Goal: Find specific fact: Find specific fact

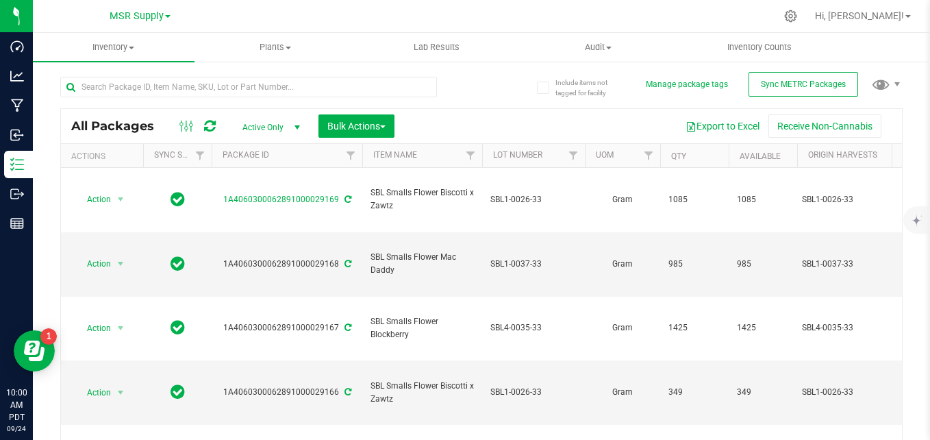
click at [480, 125] on div "Export to Excel Receive Non-Cannabis" at bounding box center [648, 125] width 487 height 23
click at [474, 99] on div at bounding box center [270, 86] width 421 height 44
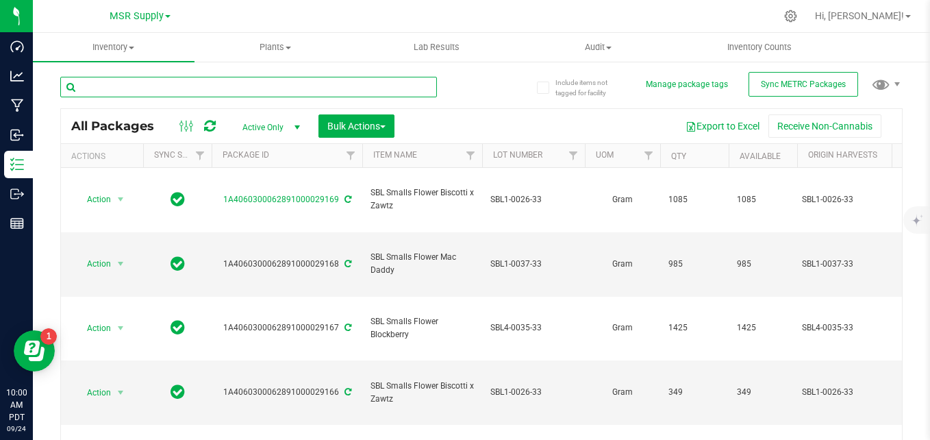
click at [313, 80] on input "text" at bounding box center [248, 87] width 377 height 21
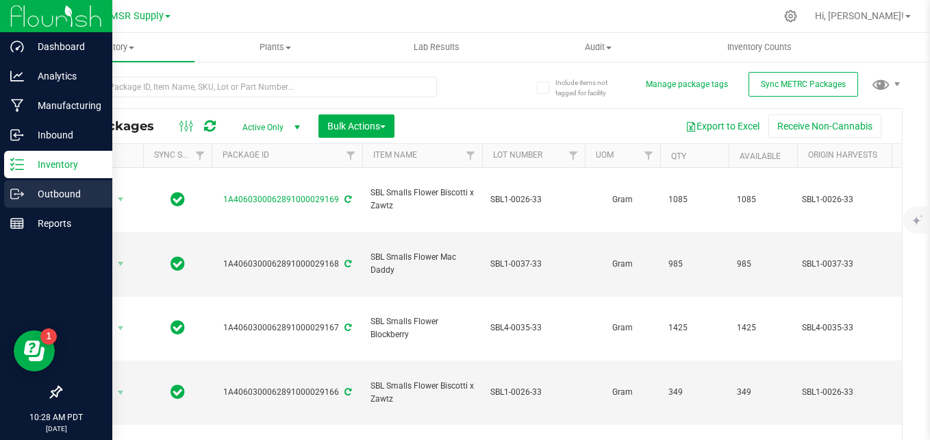
click at [56, 194] on p "Outbound" at bounding box center [65, 194] width 82 height 16
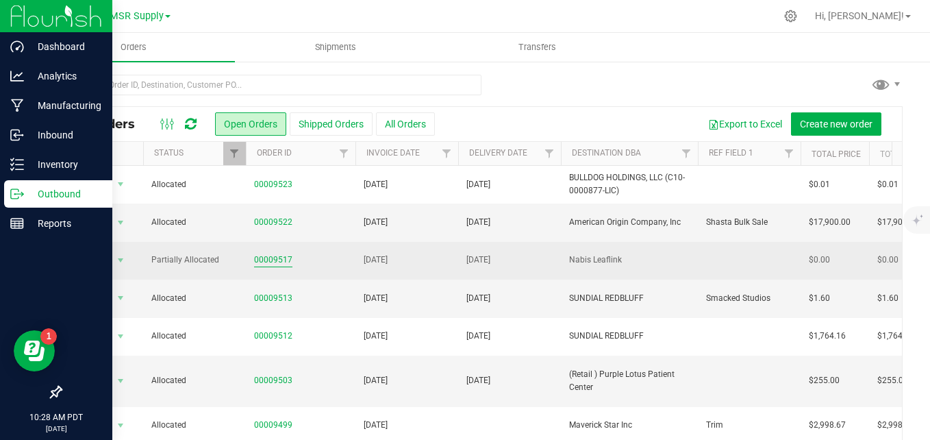
click at [287, 256] on link "00009517" at bounding box center [273, 259] width 38 height 13
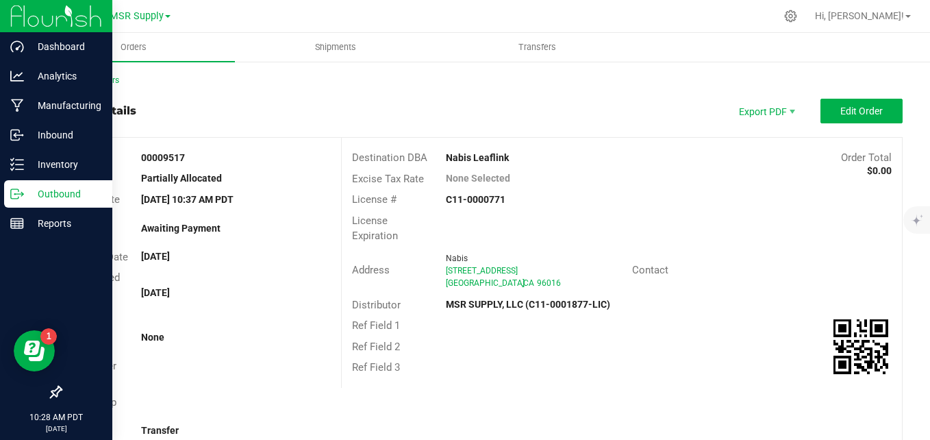
drag, startPoint x: 523, startPoint y: 306, endPoint x: 538, endPoint y: 324, distance: 23.3
click at [538, 312] on div "MSR SUPPLY, LLC (C11-0001877-LIC)" at bounding box center [529, 304] width 187 height 14
copy strong "C11-0001877-LIC)"
